Goal: Find contact information: Find contact information

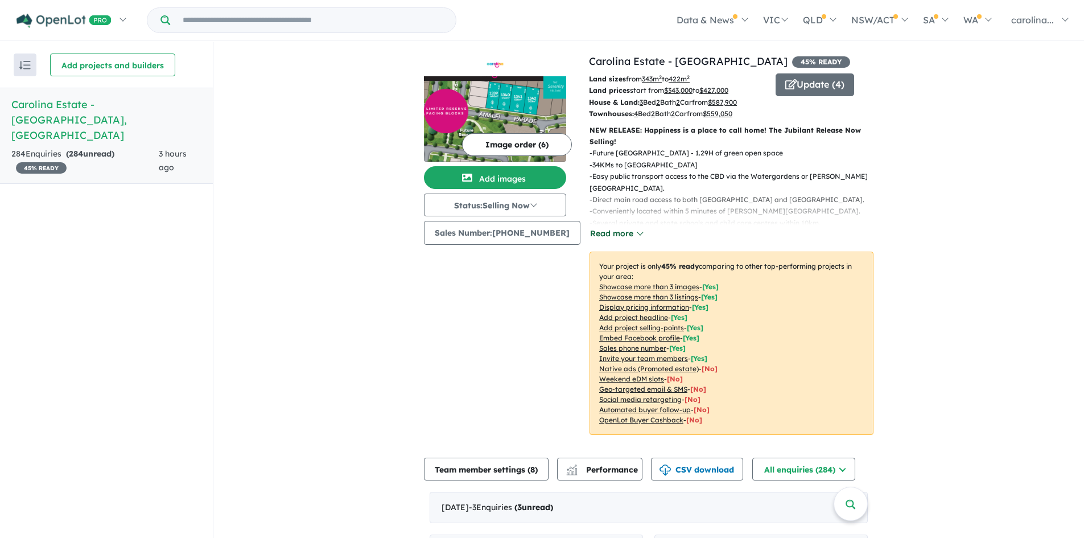
click at [629, 234] on button "Read more" at bounding box center [617, 233] width 54 height 13
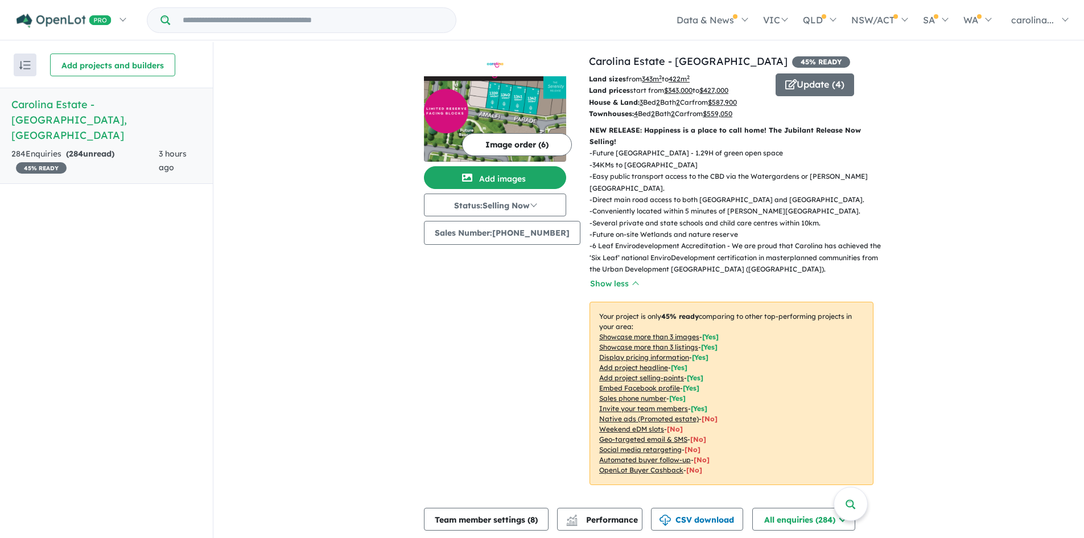
click at [59, 147] on div "284 Enquir ies ( 284 unread) 45 % READY" at bounding box center [84, 160] width 147 height 27
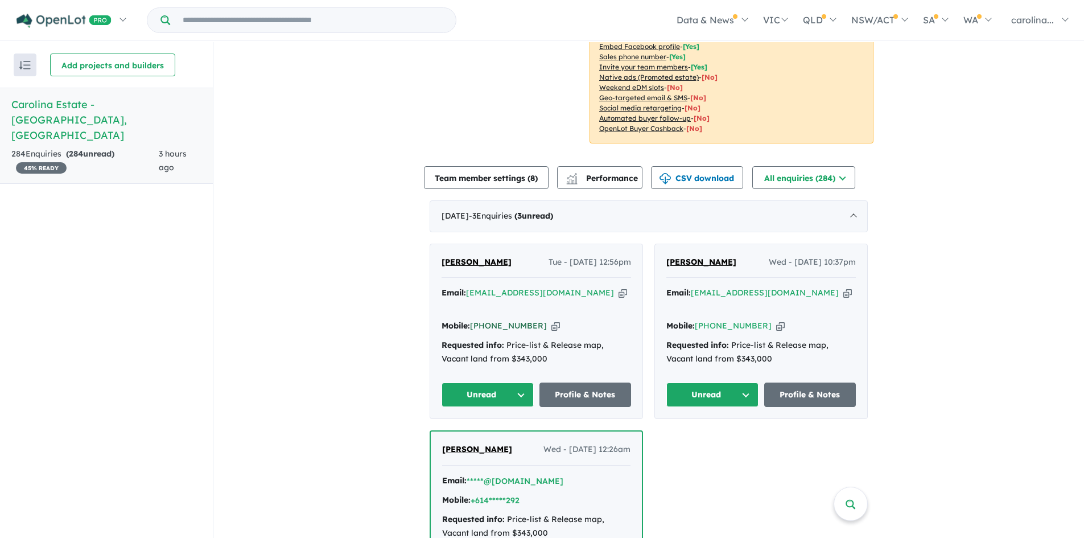
click at [514, 320] on link "[PHONE_NUMBER]" at bounding box center [508, 325] width 77 height 10
click at [552, 320] on icon "button" at bounding box center [556, 326] width 9 height 12
click at [530, 319] on div "Mobile: +61 414 644 753 Copied!" at bounding box center [537, 326] width 190 height 14
click at [552, 320] on icon "button" at bounding box center [556, 326] width 9 height 12
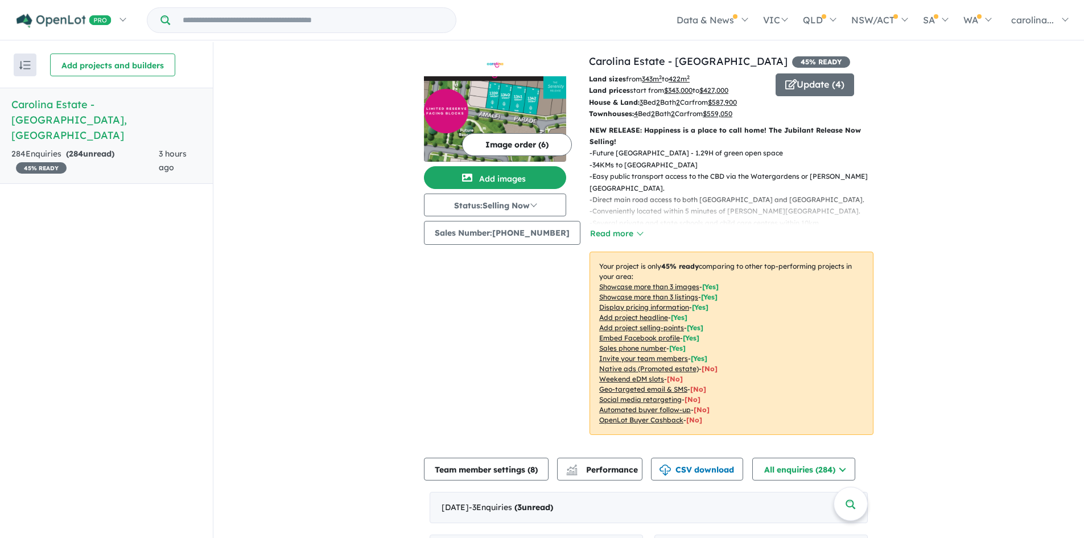
scroll to position [398, 0]
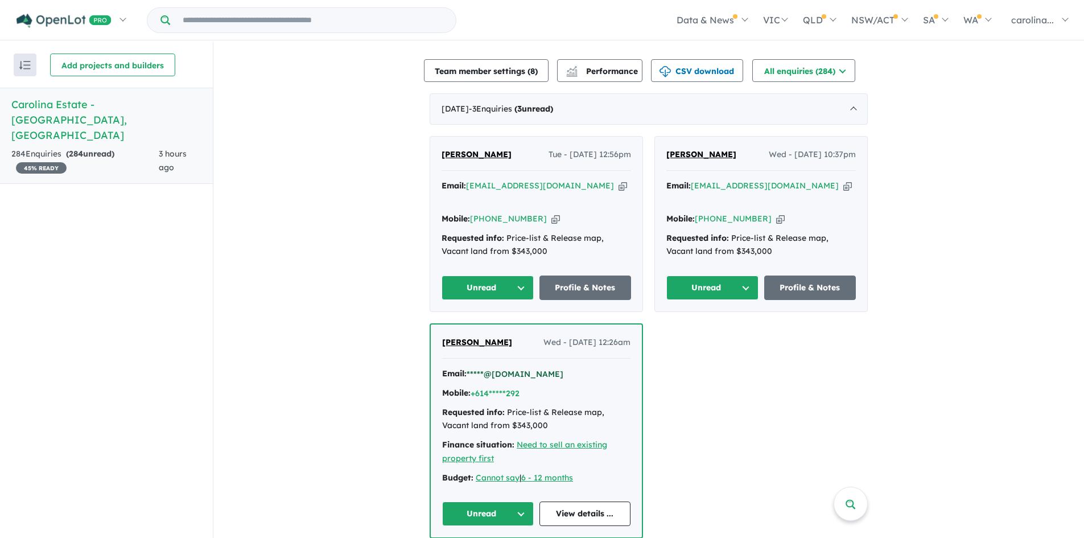
click at [515, 372] on button "*****@[DOMAIN_NAME]" at bounding box center [515, 374] width 97 height 12
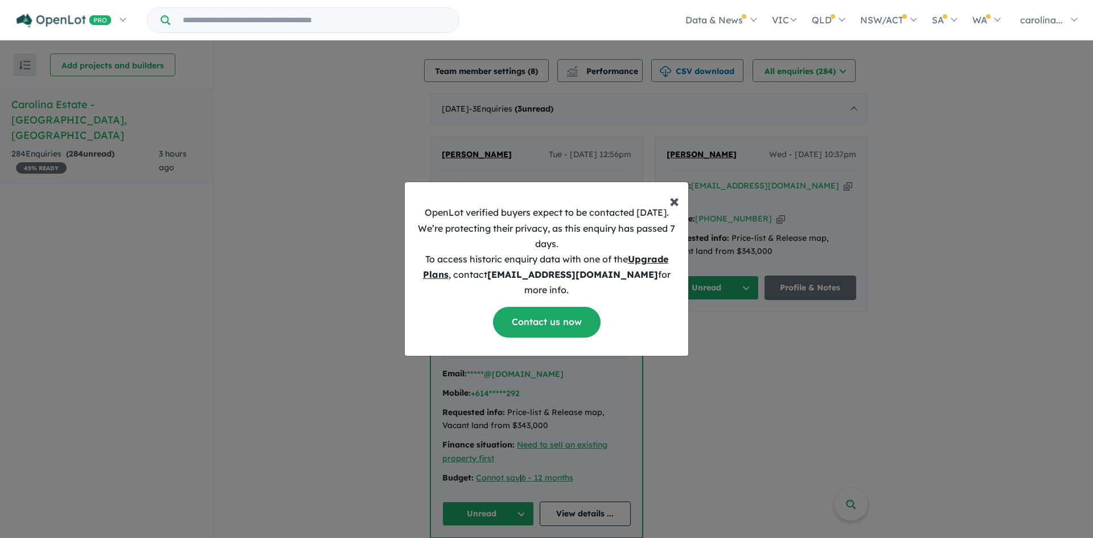
click at [668, 209] on button "× Close" at bounding box center [674, 195] width 28 height 27
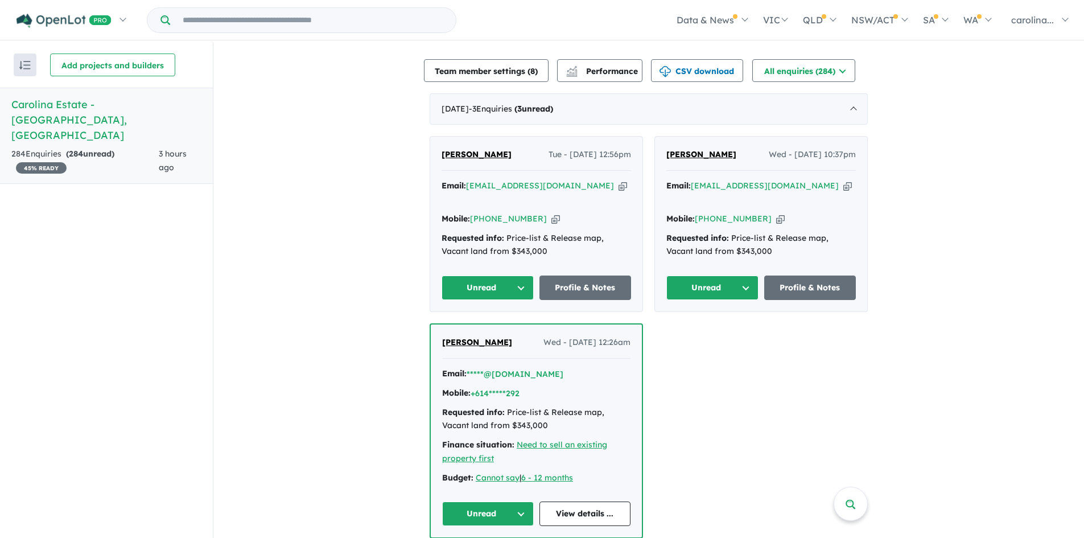
click at [619, 186] on icon "button" at bounding box center [623, 186] width 9 height 12
